Goal: Transaction & Acquisition: Purchase product/service

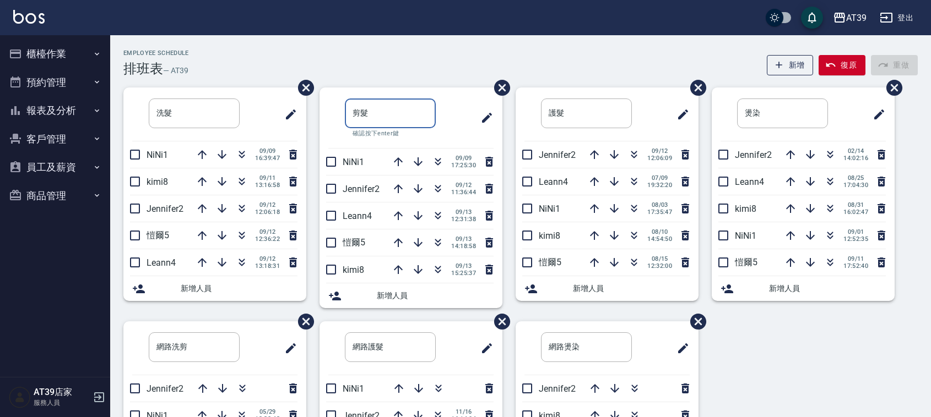
click at [386, 64] on div "Employee Schedule 排班表 — AT39 新增 復原 重做" at bounding box center [520, 63] width 794 height 27
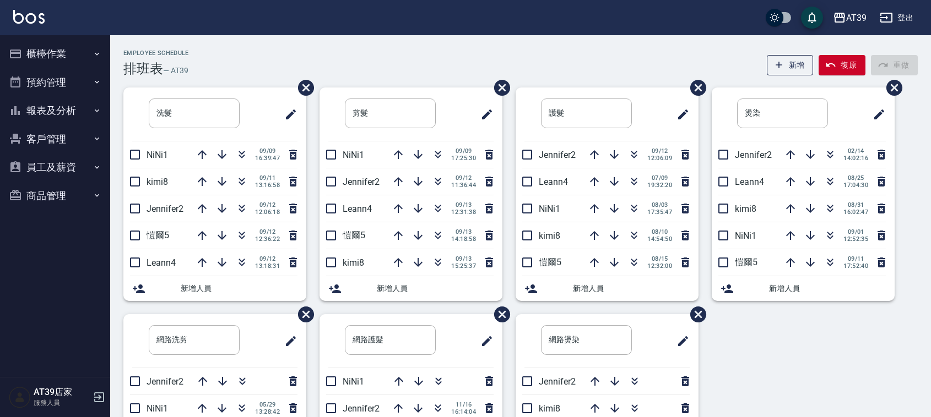
click at [425, 67] on div "Employee Schedule 排班表 — AT39 新增 復原 重做" at bounding box center [520, 63] width 794 height 27
click at [433, 74] on div "Employee Schedule 排班表 — AT39 新增 復原 重做" at bounding box center [520, 63] width 794 height 27
click at [433, 238] on icon "button" at bounding box center [437, 235] width 13 height 13
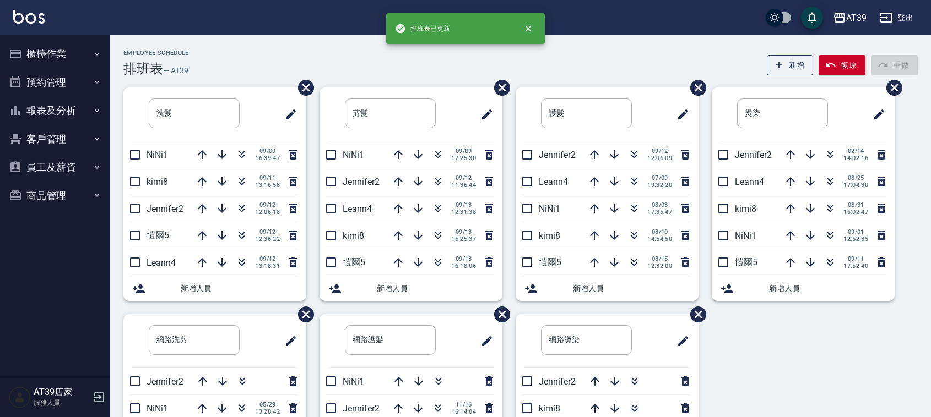
click at [67, 114] on button "報表及分析" at bounding box center [54, 110] width 101 height 29
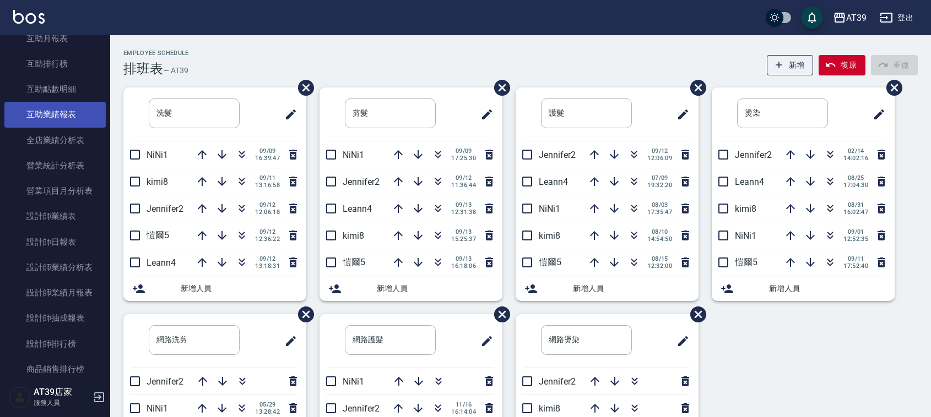
scroll to position [207, 0]
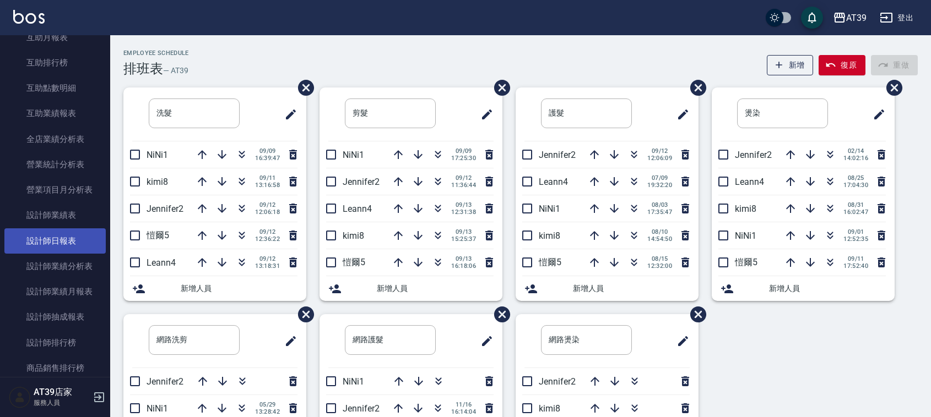
click at [83, 248] on link "設計師日報表" at bounding box center [54, 241] width 101 height 25
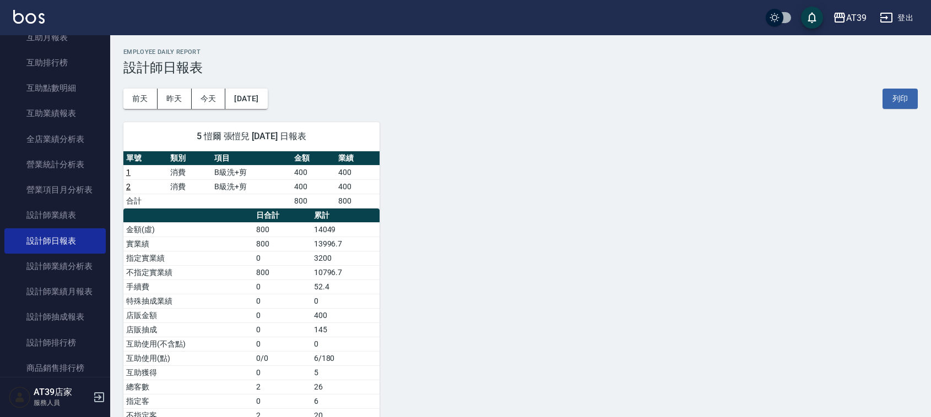
click at [36, 11] on img at bounding box center [28, 17] width 31 height 14
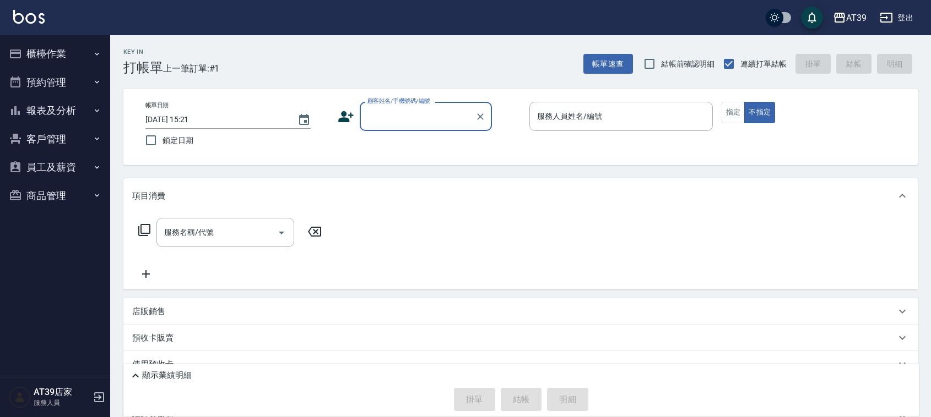
click at [445, 105] on div "顧客姓名/手機號碼/編號" at bounding box center [426, 116] width 132 height 29
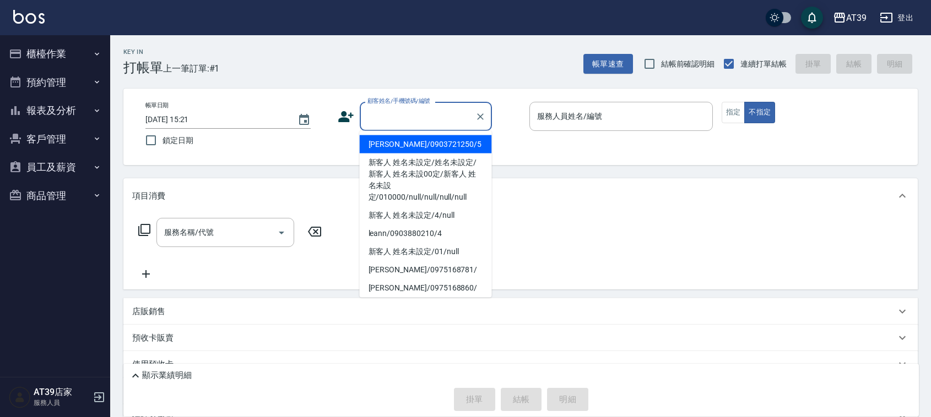
click at [436, 145] on li "Alan/0903721250/5" at bounding box center [426, 144] width 132 height 18
type input "Alan/0903721250/5"
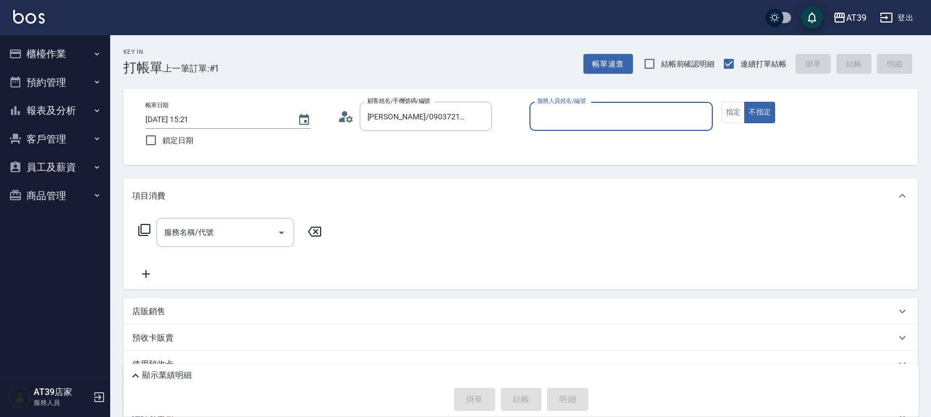
type input "愷爾-5"
click at [146, 186] on div "項目消費" at bounding box center [520, 195] width 794 height 35
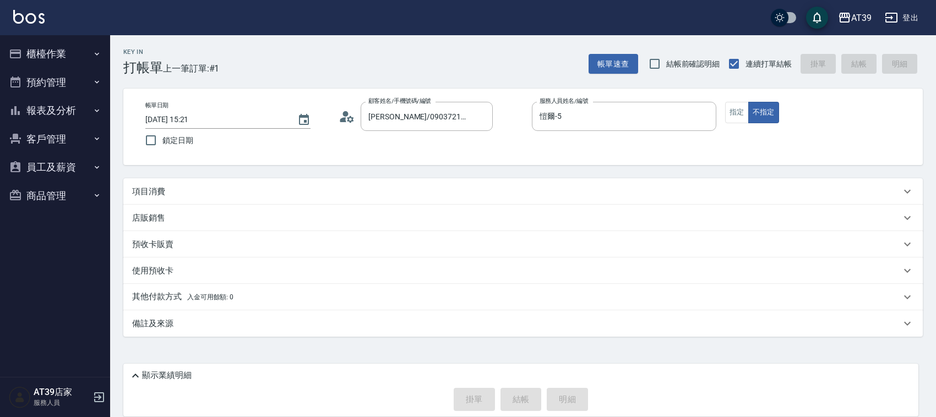
click at [161, 193] on p "項目消費" at bounding box center [148, 192] width 33 height 12
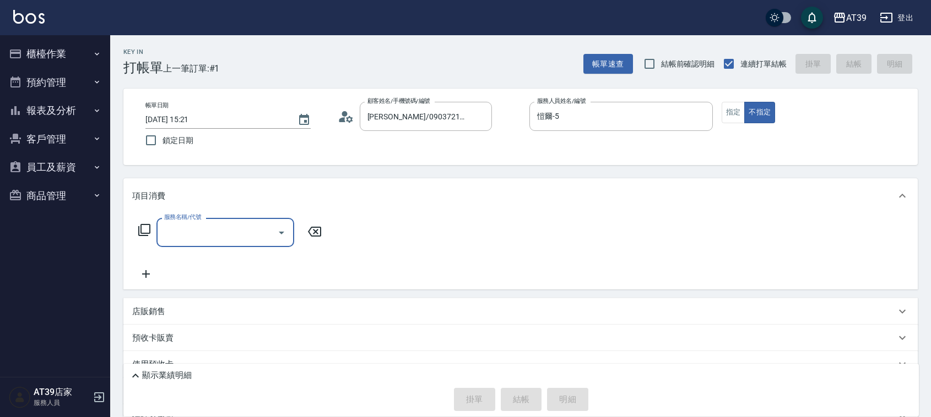
click at [204, 227] on input "服務名稱/代號" at bounding box center [216, 232] width 111 height 19
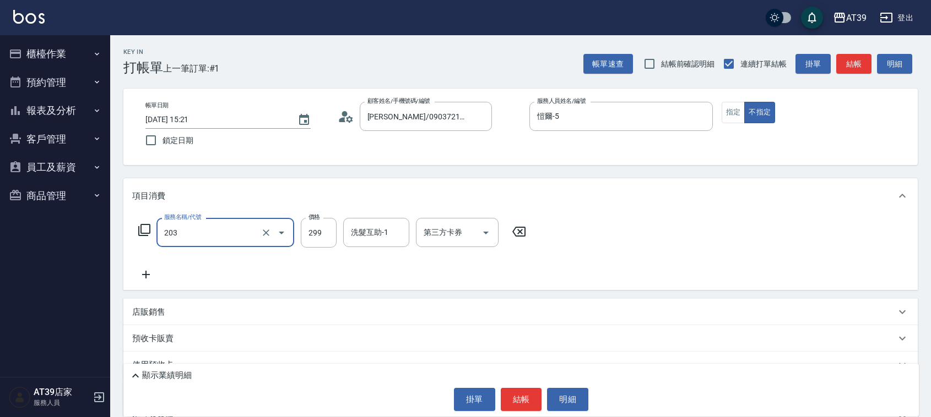
type input "B級洗+剪(203)"
type input "400"
click at [525, 403] on button "結帳" at bounding box center [521, 399] width 41 height 23
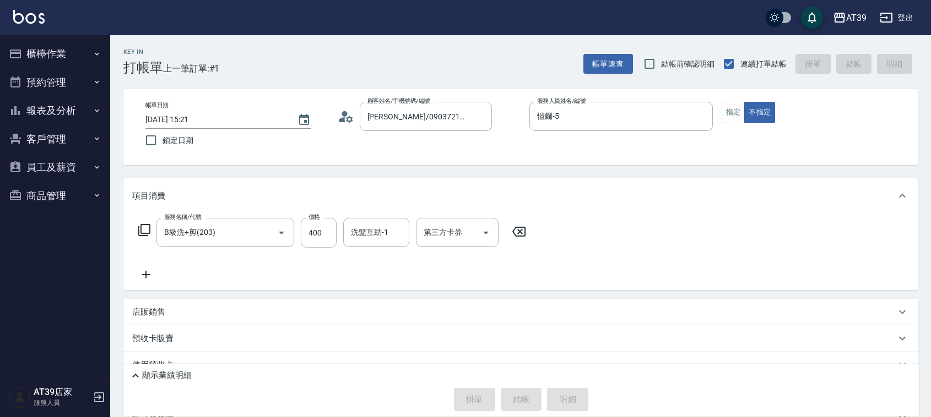
type input "2025/09/13 16:17"
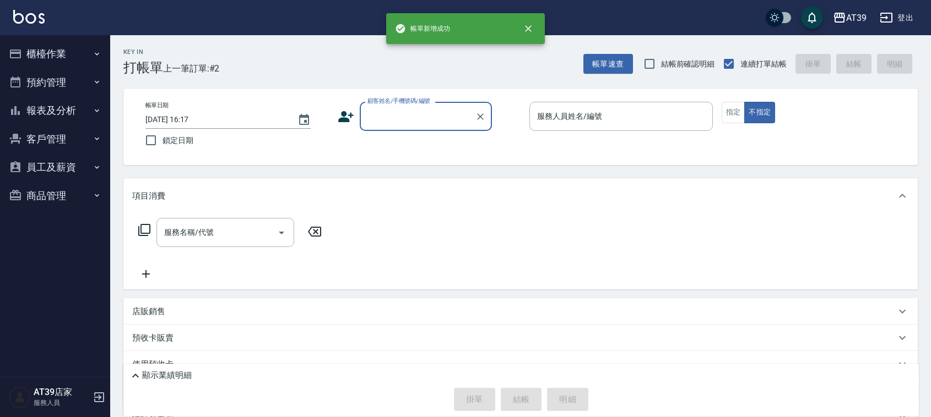
click at [600, 152] on div "帳單日期 2025/09/13 16:17 鎖定日期 顧客姓名/手機號碼/編號 顧客姓名/手機號碼/編號 服務人員姓名/編號 服務人員姓名/編號 指定 不指定" at bounding box center [520, 127] width 794 height 77
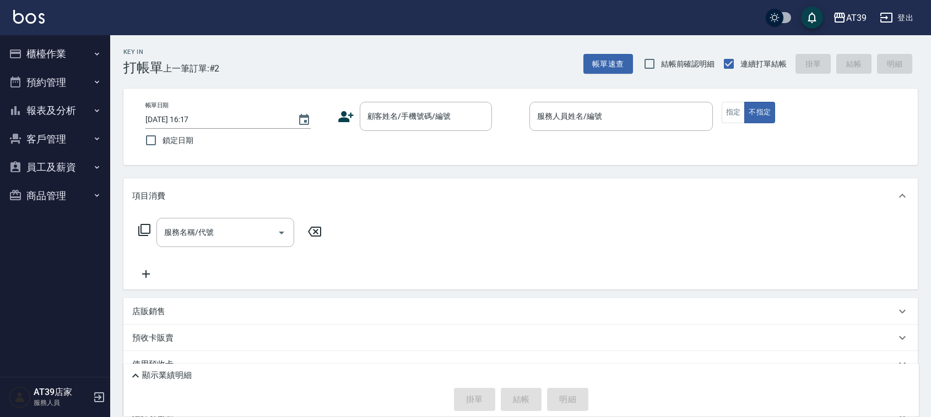
click at [469, 148] on div "帳單日期 2025/09/13 16:17 鎖定日期 顧客姓名/手機號碼/編號 顧客姓名/手機號碼/編號 服務人員姓名/編號 服務人員姓名/編號 指定 不指定" at bounding box center [521, 127] width 768 height 50
click at [448, 68] on div "Key In 打帳單 上一筆訂單:#2 帳單速查 結帳前確認明細 連續打單結帳 掛單 結帳 明細" at bounding box center [513, 55] width 807 height 40
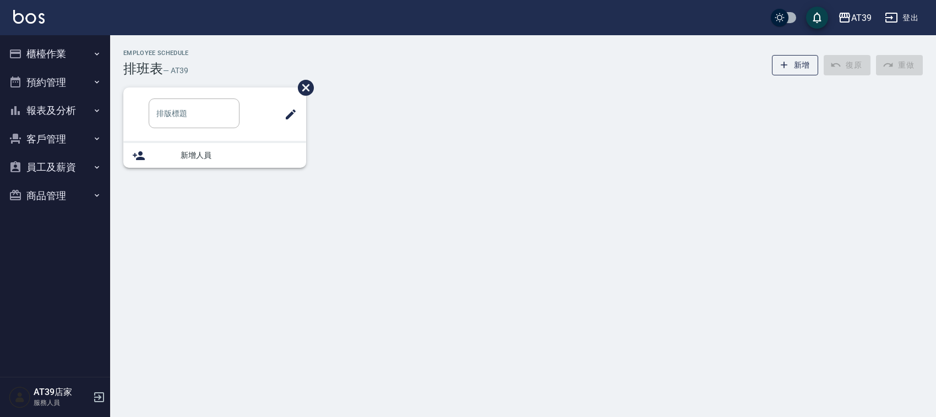
type input "洗髮"
